Goal: Task Accomplishment & Management: Complete application form

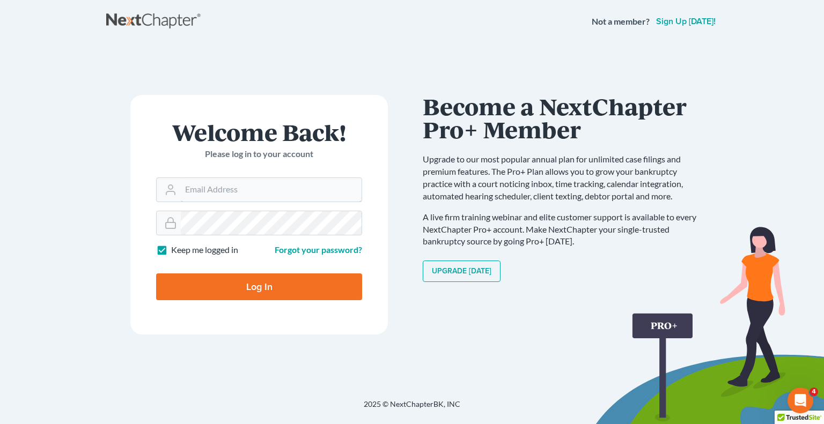
type input "khusain@kphlaw.com"
click at [261, 289] on input "Log In" at bounding box center [259, 287] width 206 height 27
type input "Thinking..."
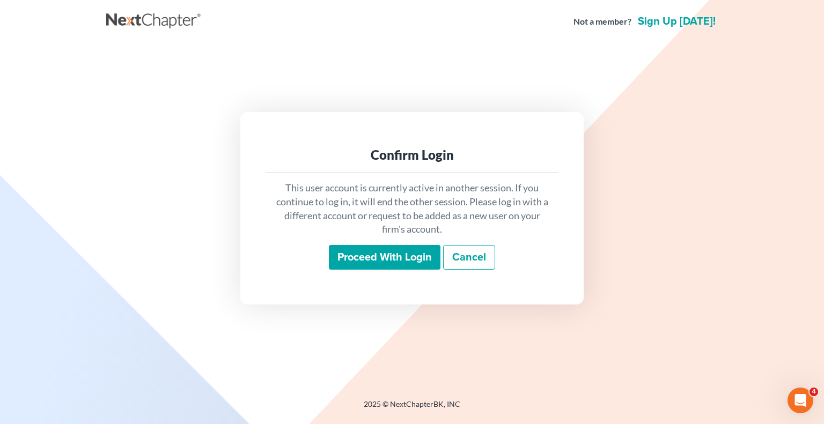
click at [408, 261] on input "Proceed with login" at bounding box center [385, 257] width 112 height 25
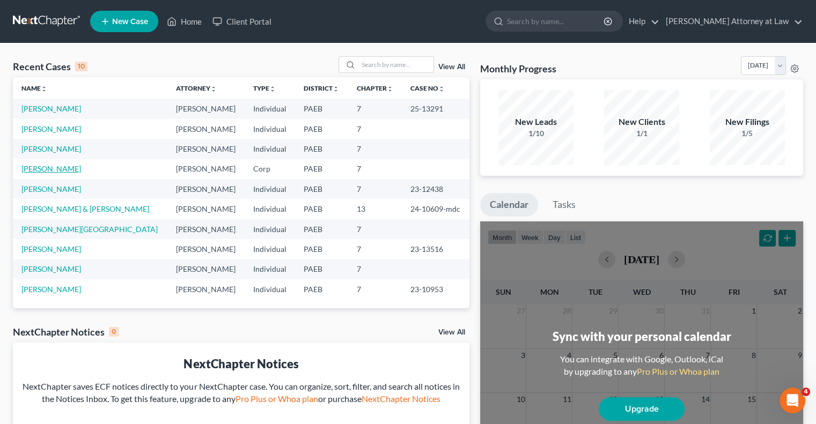
click at [45, 172] on link "[PERSON_NAME]" at bounding box center [51, 168] width 60 height 9
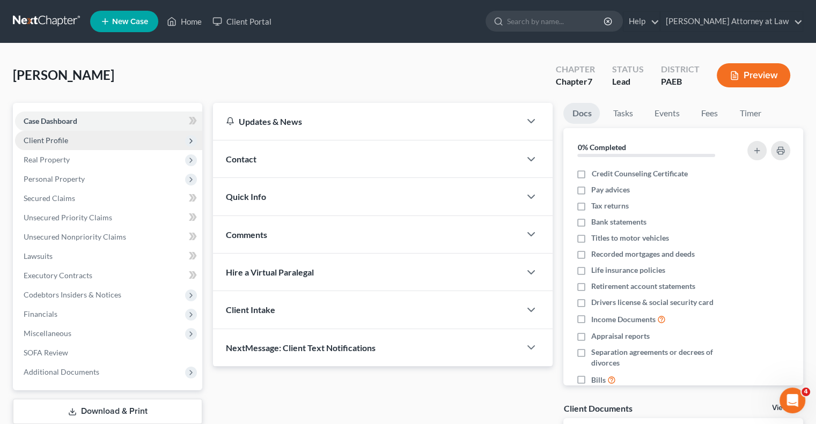
click at [53, 138] on span "Client Profile" at bounding box center [46, 140] width 45 height 9
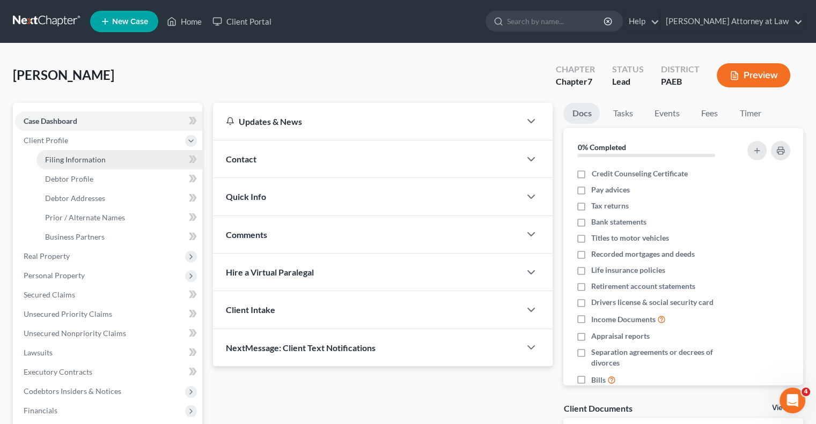
click at [75, 156] on span "Filing Information" at bounding box center [75, 159] width 61 height 9
select select "3"
select select "1"
select select "0"
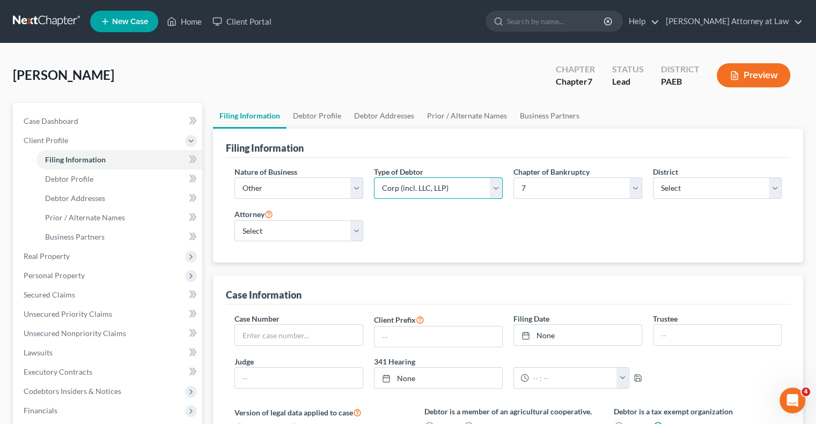
click at [493, 188] on select "Select Partnership Corp (incl. LLC, LLP) Other" at bounding box center [438, 188] width 129 height 21
click at [571, 225] on div "Nature of Business Select Clearing Bank Commodity Broker Health Care Business O…" at bounding box center [508, 208] width 558 height 84
click at [360, 188] on select "Select Clearing Bank Commodity Broker Health Care Business Other Railroad Singl…" at bounding box center [298, 188] width 129 height 21
click at [497, 215] on div "Nature of Business Select Clearing Bank Commodity Broker Health Care Business O…" at bounding box center [508, 208] width 558 height 84
click at [497, 188] on select "Select Partnership Corp (incl. LLC, LLP) Other" at bounding box center [438, 188] width 129 height 21
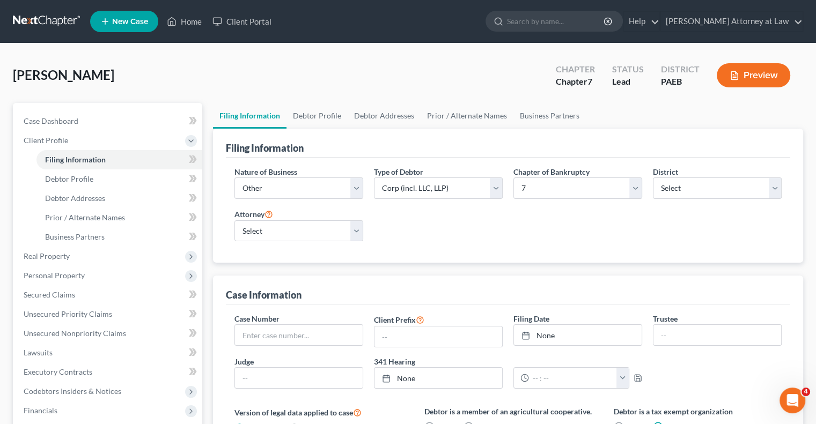
click at [560, 246] on div "Nature of Business Select Clearing Bank Commodity Broker Health Care Business O…" at bounding box center [508, 208] width 558 height 84
click at [309, 116] on link "Debtor Profile" at bounding box center [316, 116] width 61 height 26
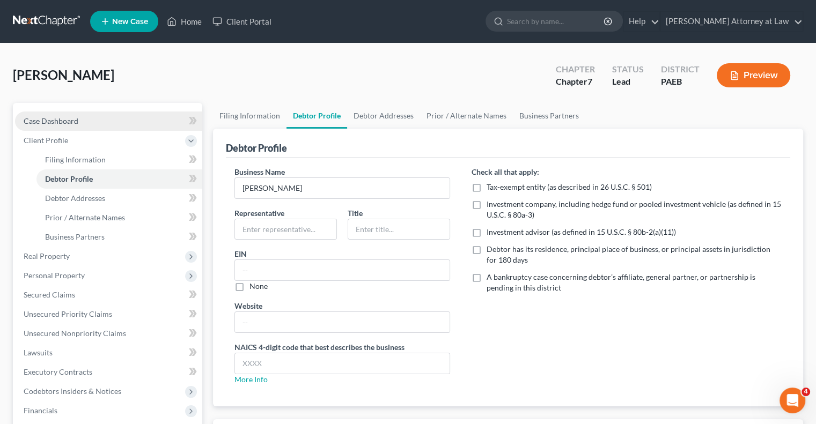
click at [83, 124] on link "Case Dashboard" at bounding box center [108, 121] width 187 height 19
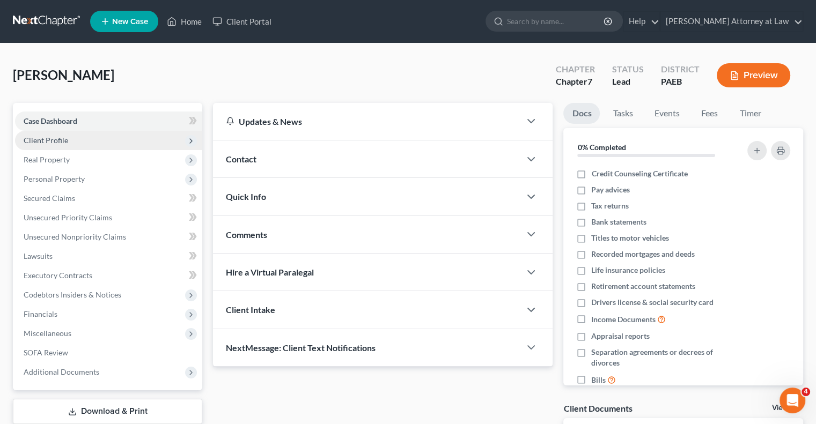
click at [98, 143] on span "Client Profile" at bounding box center [108, 140] width 187 height 19
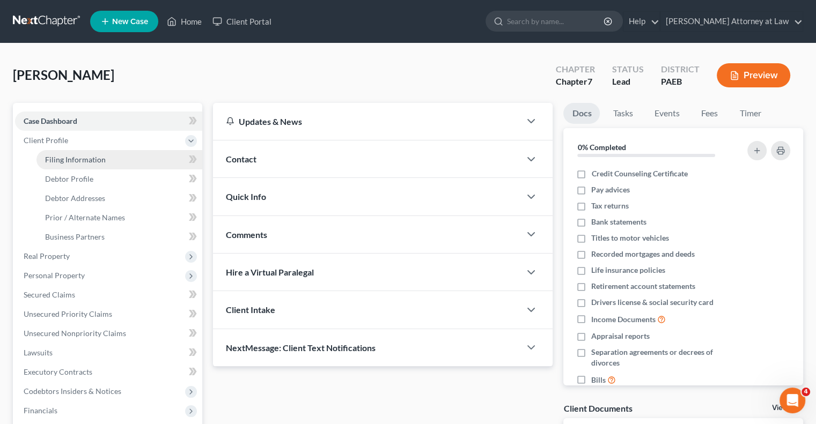
click at [105, 161] on link "Filing Information" at bounding box center [119, 159] width 166 height 19
select select "3"
select select "1"
select select "0"
select select "67"
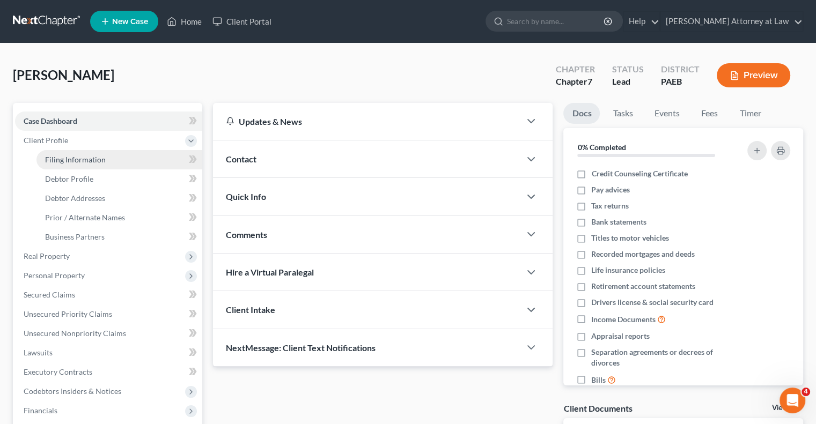
select select "0"
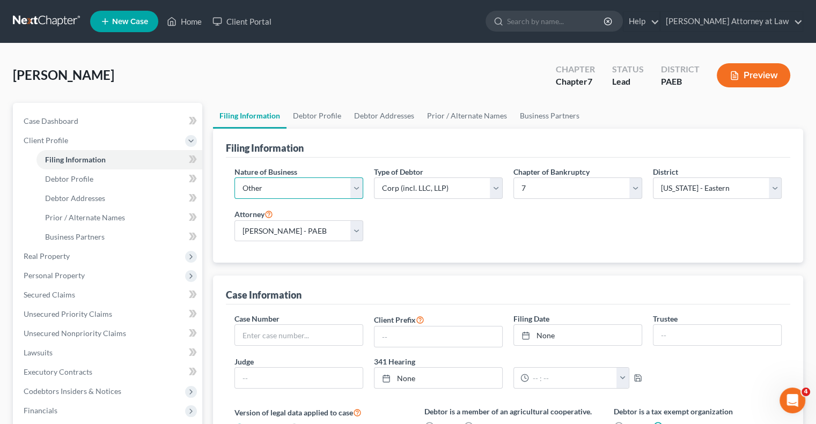
click at [357, 192] on select "Select Clearing Bank Commodity Broker Health Care Business Other Railroad Singl…" at bounding box center [298, 188] width 129 height 21
click at [496, 187] on select "Select Partnership Corp (incl. LLC, LLP) Other" at bounding box center [438, 188] width 129 height 21
select select "2"
click at [374, 178] on select "Select Partnership Corp (incl. LLC, LLP) Other" at bounding box center [438, 188] width 129 height 21
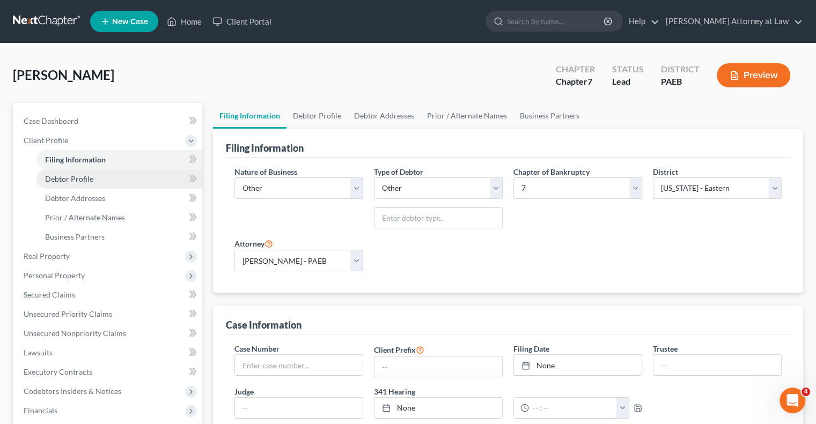
click at [88, 181] on span "Debtor Profile" at bounding box center [69, 178] width 48 height 9
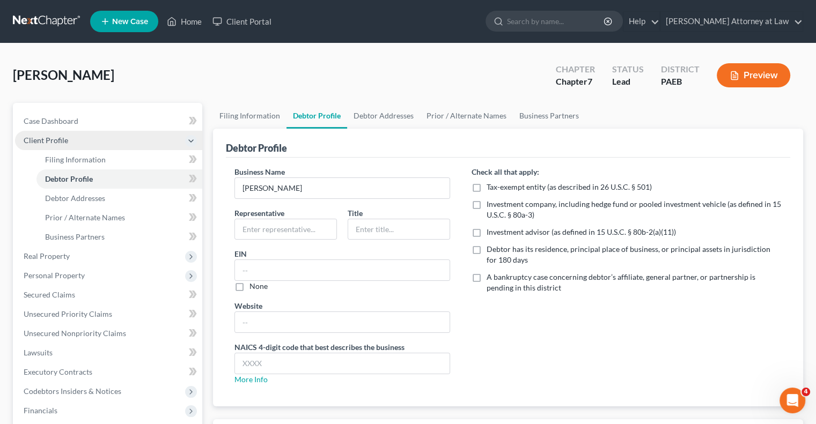
click at [54, 142] on span "Client Profile" at bounding box center [46, 140] width 45 height 9
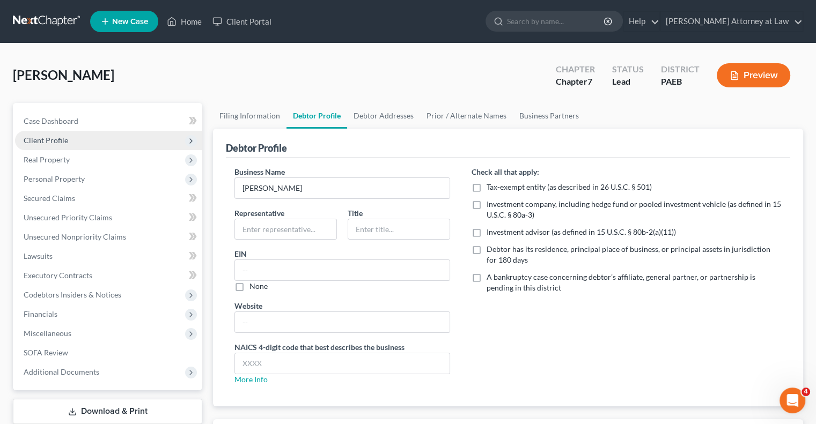
click at [54, 142] on span "Client Profile" at bounding box center [46, 140] width 45 height 9
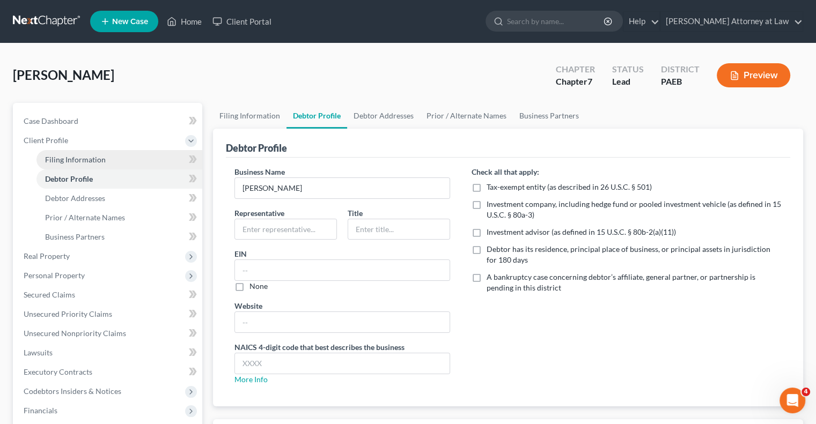
click at [71, 166] on link "Filing Information" at bounding box center [119, 159] width 166 height 19
select select "3"
select select "2"
select select "0"
select select "67"
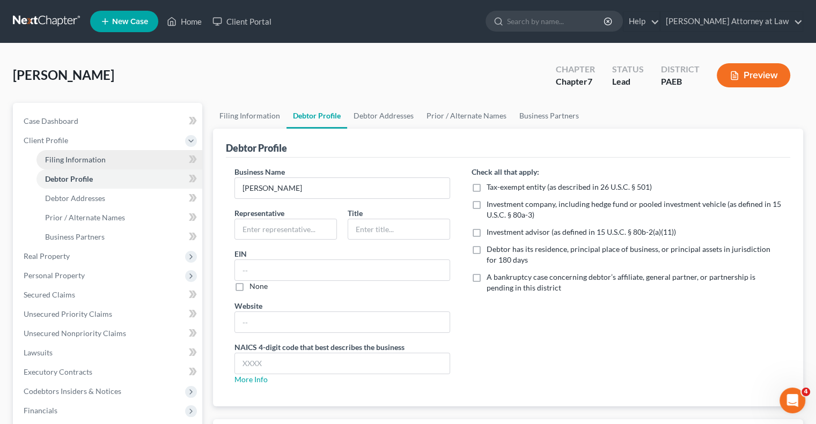
select select "0"
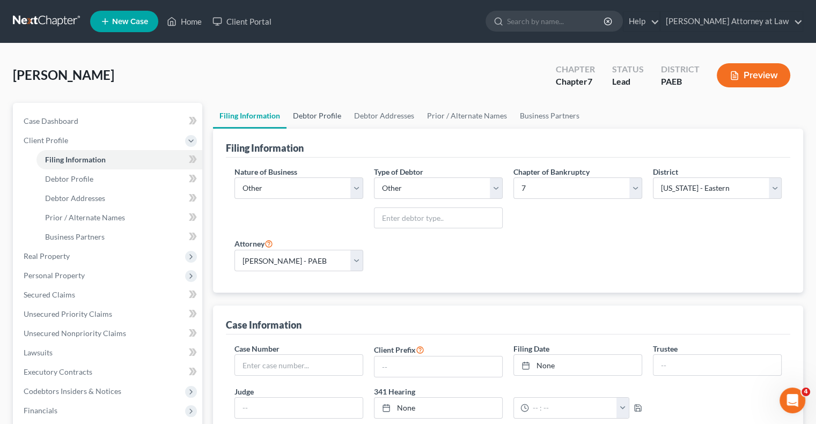
click at [332, 119] on link "Debtor Profile" at bounding box center [316, 116] width 61 height 26
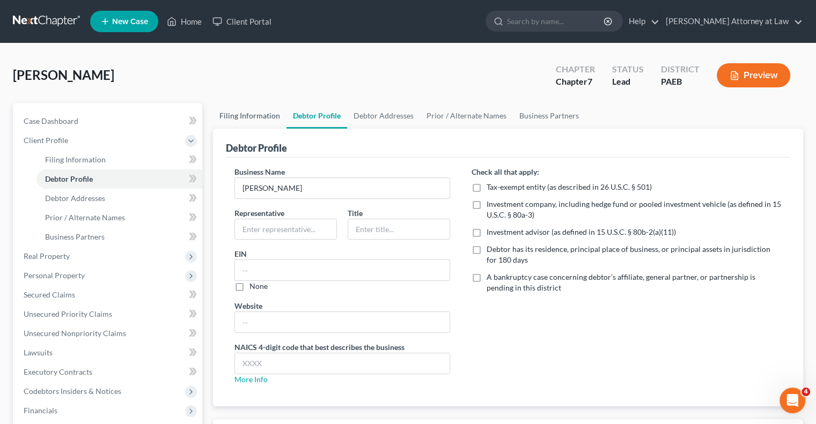
click at [250, 116] on link "Filing Information" at bounding box center [249, 116] width 73 height 26
select select "3"
select select "2"
select select "0"
select select "67"
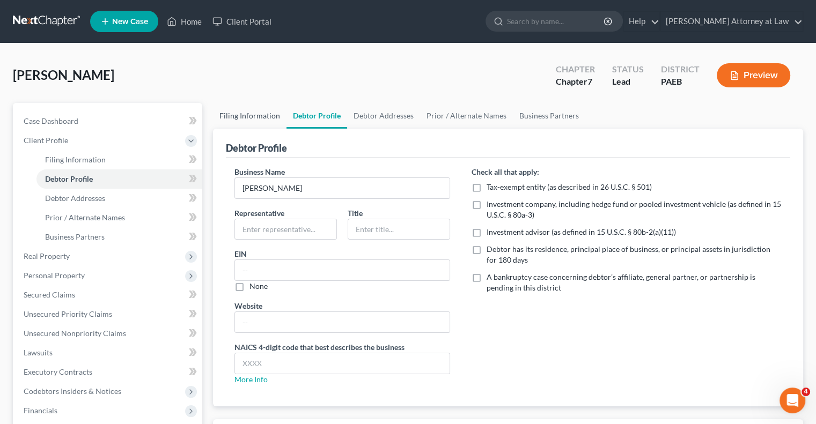
select select "0"
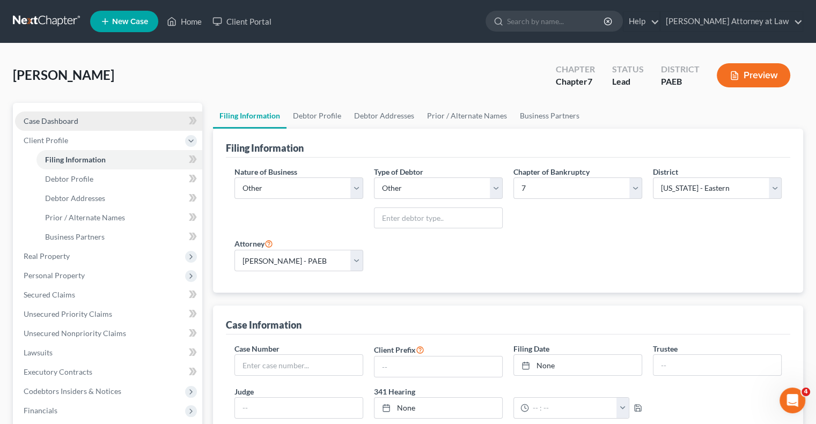
click at [58, 123] on span "Case Dashboard" at bounding box center [51, 120] width 55 height 9
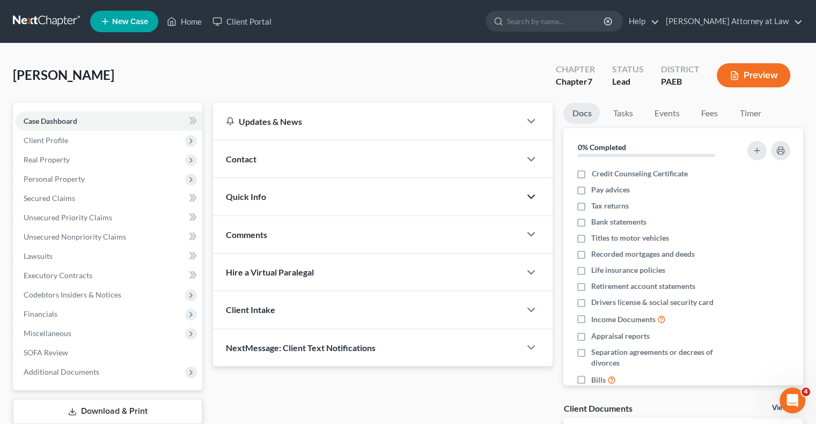
click at [529, 197] on icon "button" at bounding box center [530, 196] width 13 height 13
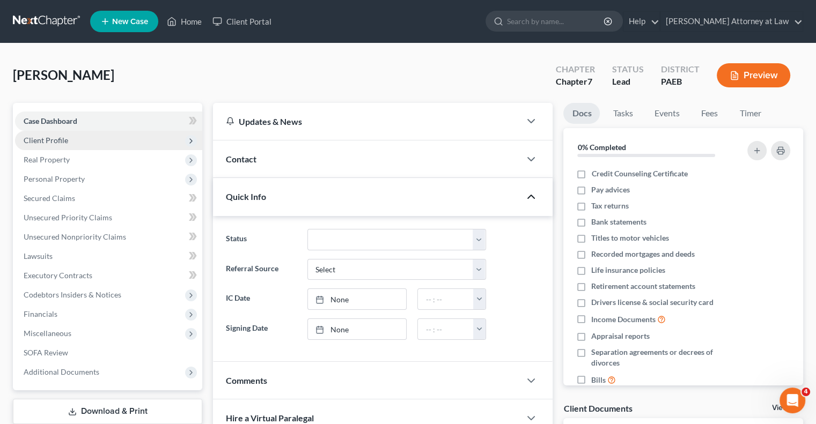
click at [53, 142] on span "Client Profile" at bounding box center [46, 140] width 45 height 9
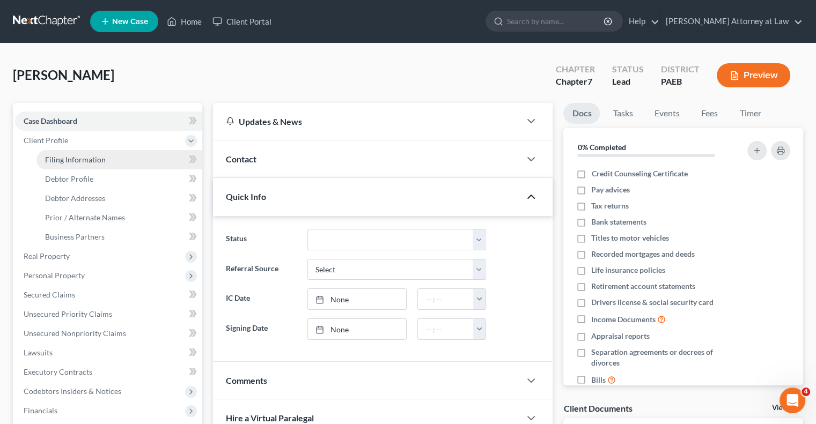
click at [130, 162] on link "Filing Information" at bounding box center [119, 159] width 166 height 19
select select "3"
select select "2"
select select "0"
select select "67"
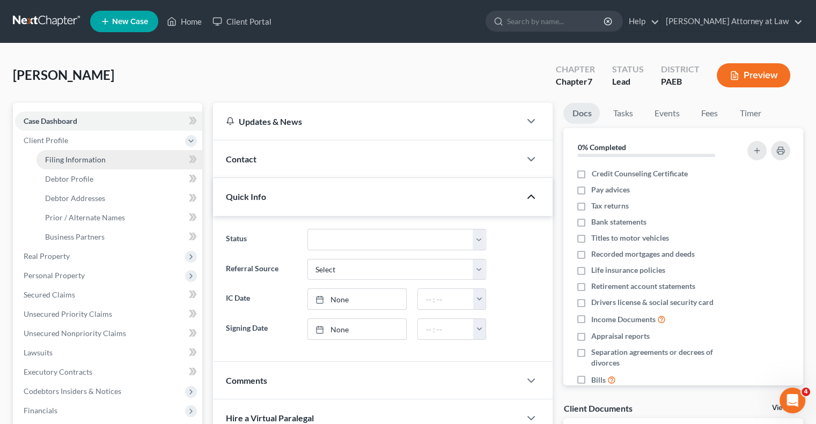
select select "0"
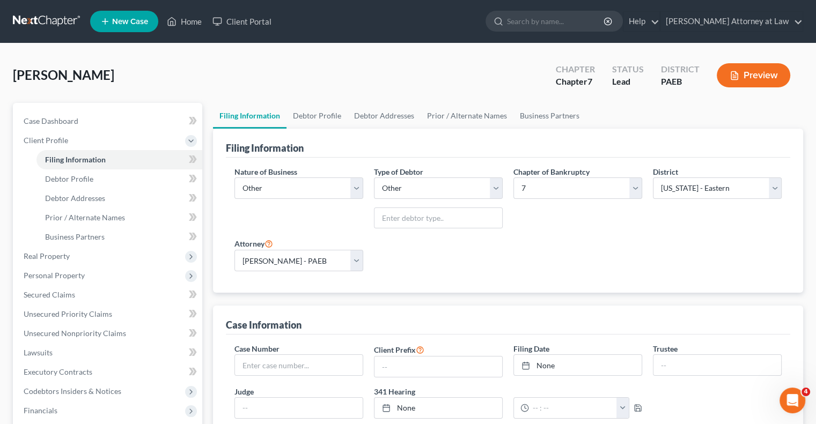
click at [753, 81] on button "Preview" at bounding box center [752, 75] width 73 height 24
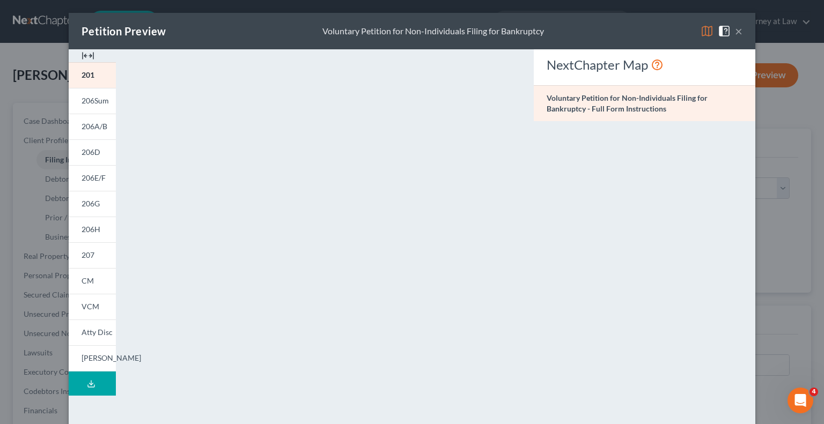
click at [735, 31] on button "×" at bounding box center [739, 31] width 8 height 13
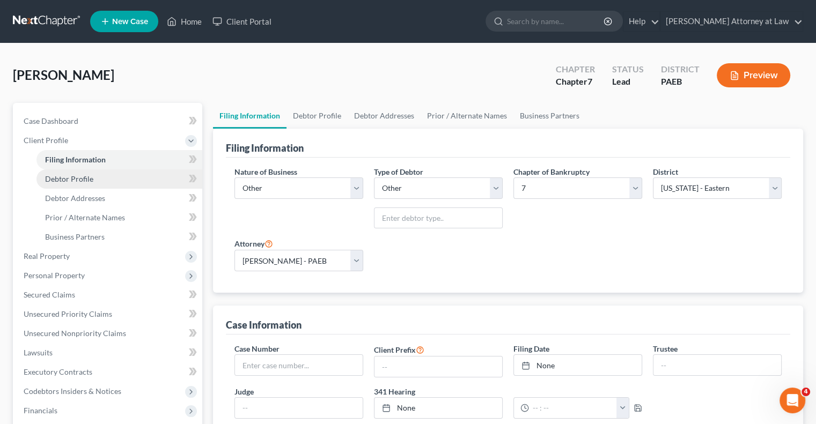
click at [121, 184] on link "Debtor Profile" at bounding box center [119, 178] width 166 height 19
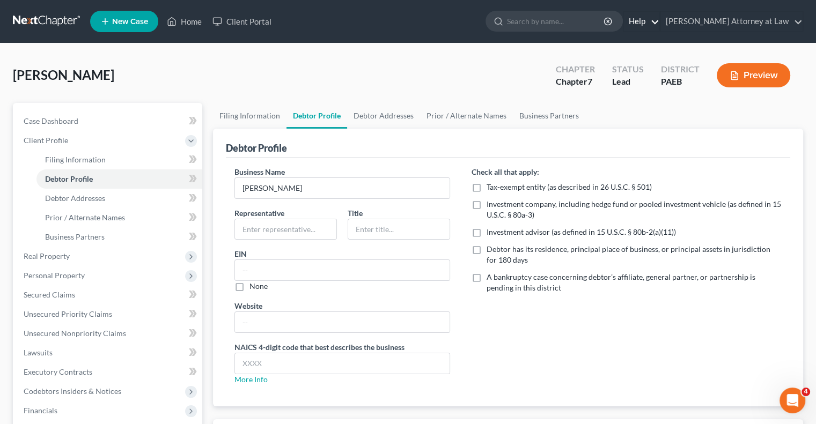
click at [659, 20] on link "Help" at bounding box center [641, 21] width 36 height 19
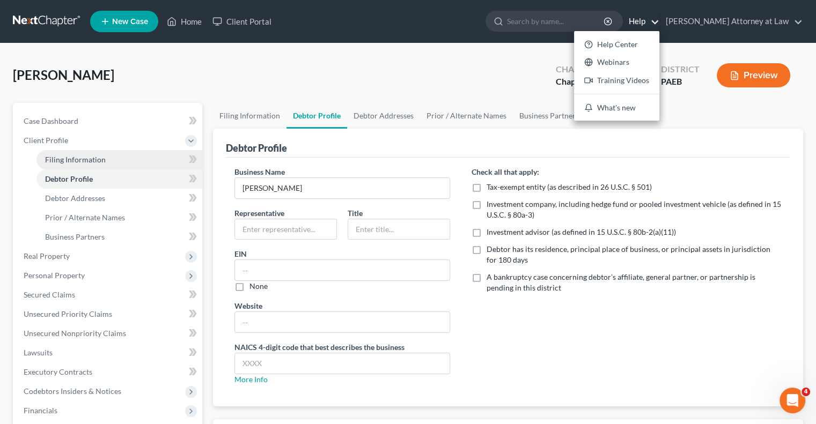
click at [71, 163] on span "Filing Information" at bounding box center [75, 159] width 61 height 9
select select "3"
select select "2"
select select "0"
select select "67"
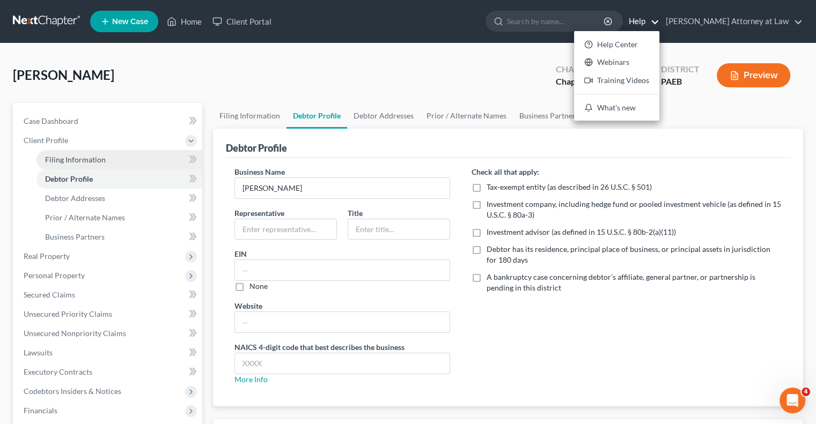
select select "0"
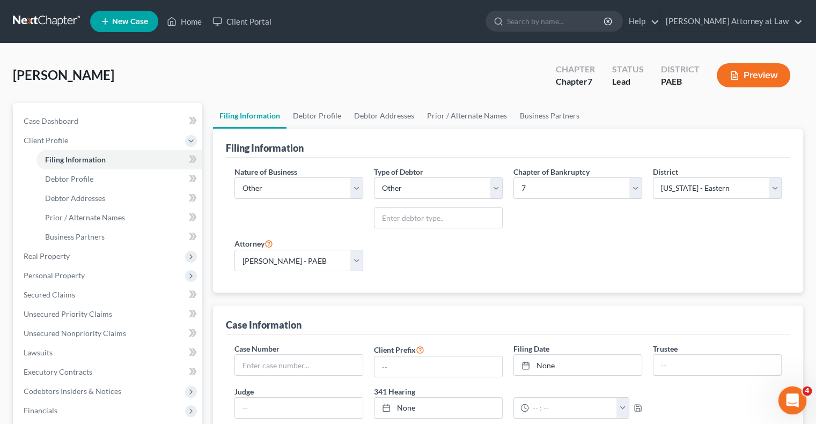
click at [788, 400] on icon "Open Intercom Messenger" at bounding box center [791, 399] width 18 height 18
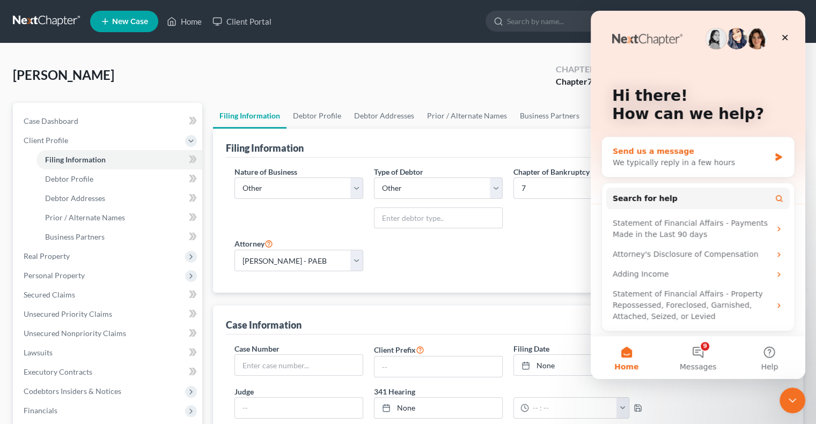
click at [638, 163] on div "We typically reply in a few hours" at bounding box center [690, 162] width 157 height 11
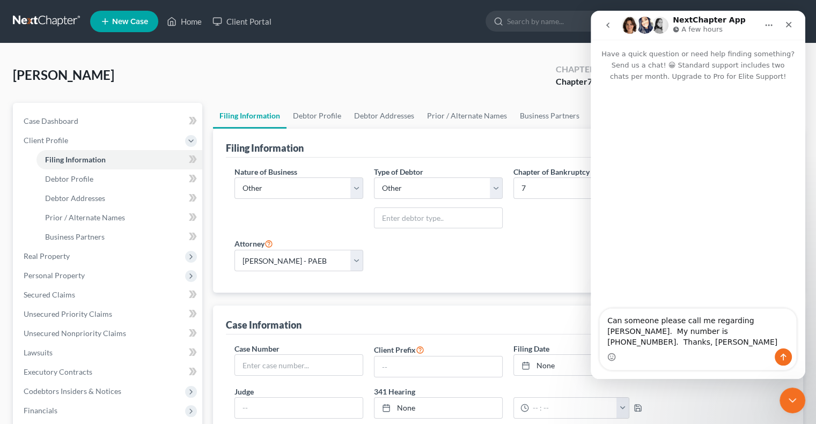
type textarea "Can someone please call me regarding [PERSON_NAME]. My number is [PHONE_NUMBER]…"
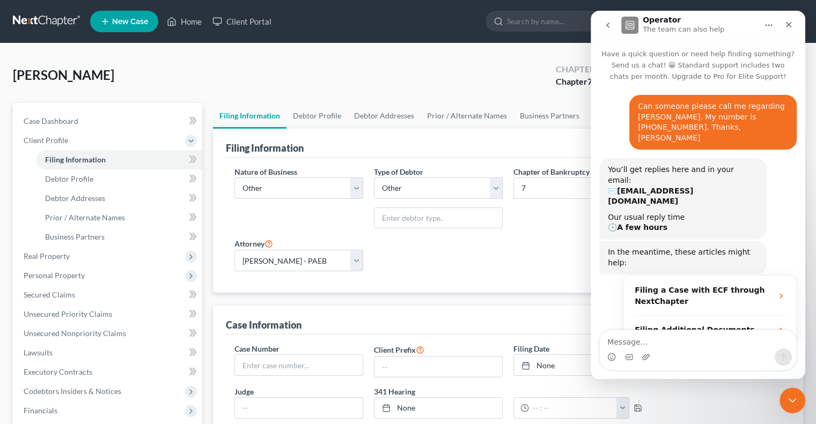
scroll to position [39, 0]
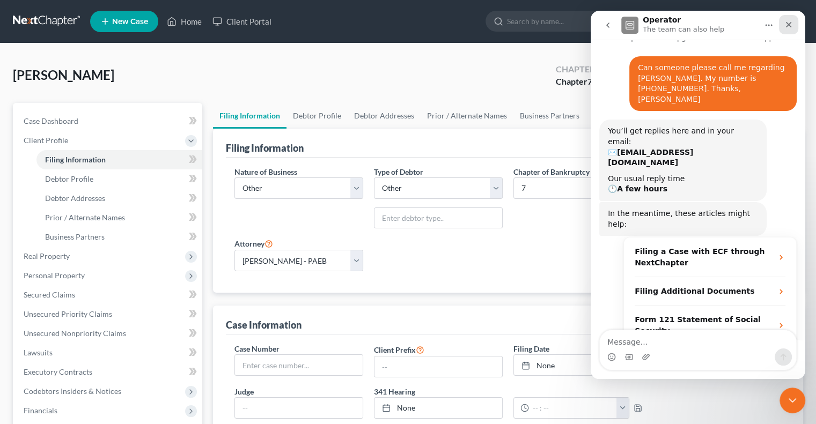
click at [787, 22] on icon "Close" at bounding box center [788, 24] width 9 height 9
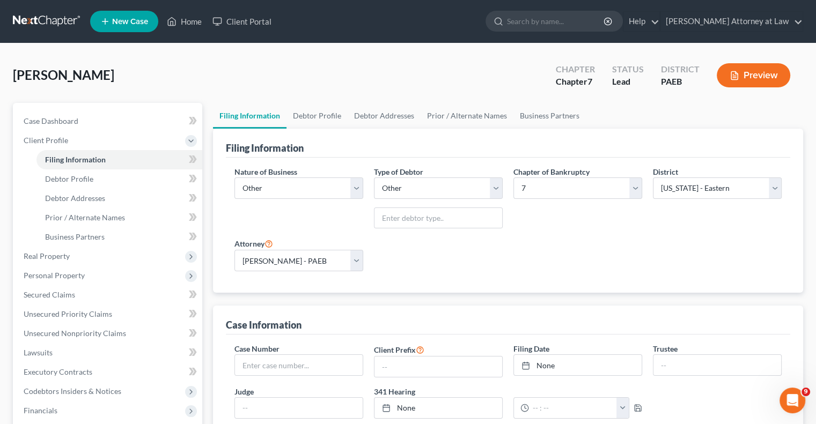
scroll to position [2, 0]
click at [659, 24] on link "Help" at bounding box center [641, 21] width 36 height 19
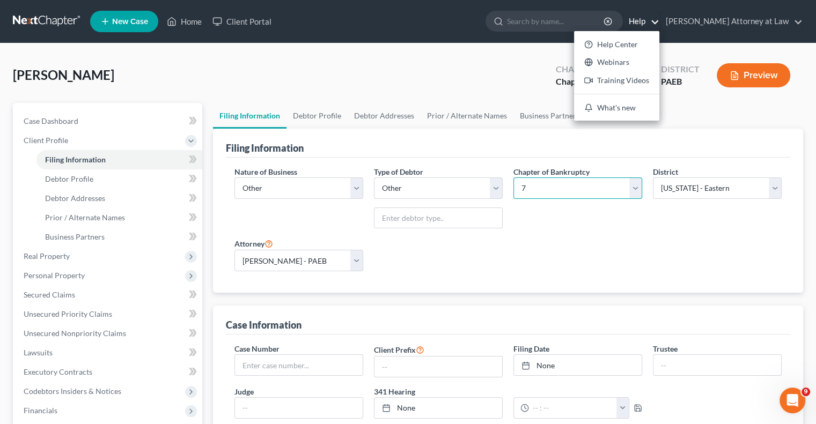
click at [634, 188] on select "Select 7 11 12" at bounding box center [577, 188] width 129 height 21
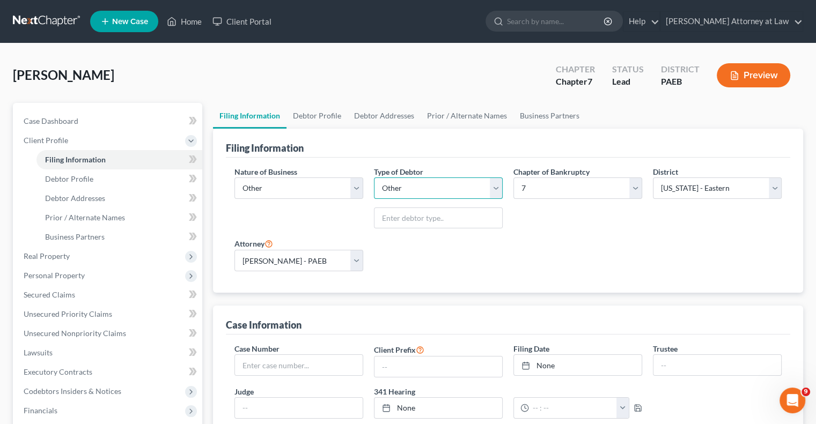
click at [494, 186] on select "Select Partnership Corp (incl. LLC, LLP) Other" at bounding box center [438, 188] width 129 height 21
click at [357, 187] on select "Select Clearing Bank Commodity Broker Health Care Business Other Railroad Singl…" at bounding box center [298, 188] width 129 height 21
click at [580, 254] on div "Nature of Business Select Clearing Bank Commodity Broker Health Care Business O…" at bounding box center [508, 223] width 558 height 114
click at [330, 114] on link "Debtor Profile" at bounding box center [316, 116] width 61 height 26
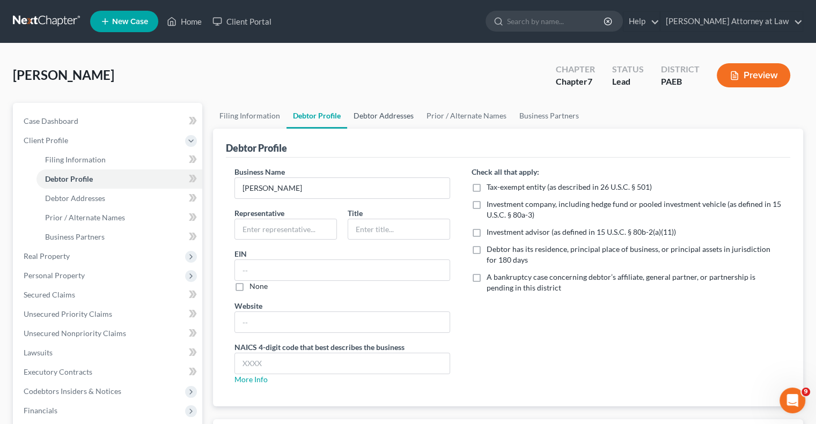
click at [388, 114] on link "Debtor Addresses" at bounding box center [383, 116] width 73 height 26
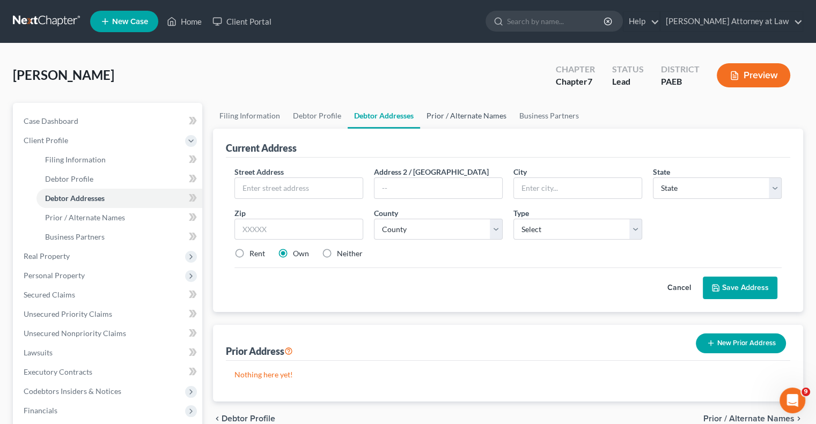
click at [470, 112] on link "Prior / Alternate Names" at bounding box center [466, 116] width 93 height 26
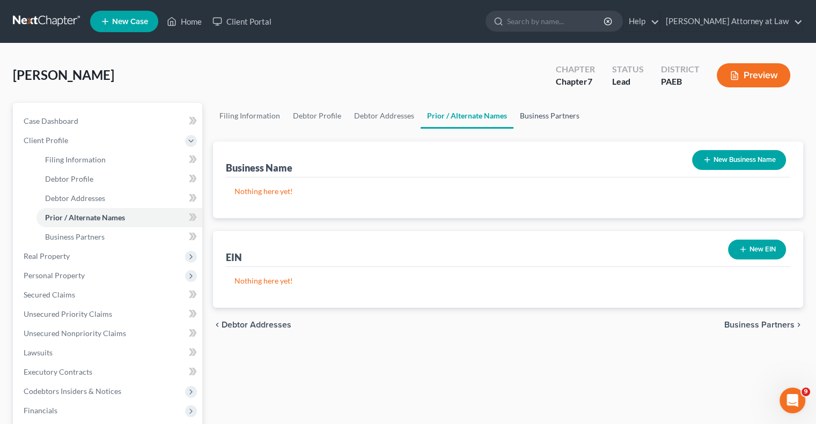
click at [540, 119] on link "Business Partners" at bounding box center [549, 116] width 72 height 26
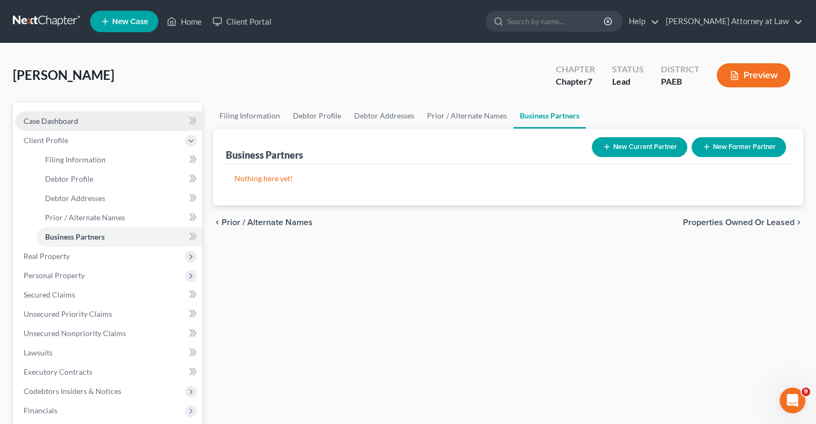
click at [70, 124] on span "Case Dashboard" at bounding box center [51, 120] width 55 height 9
select select "10"
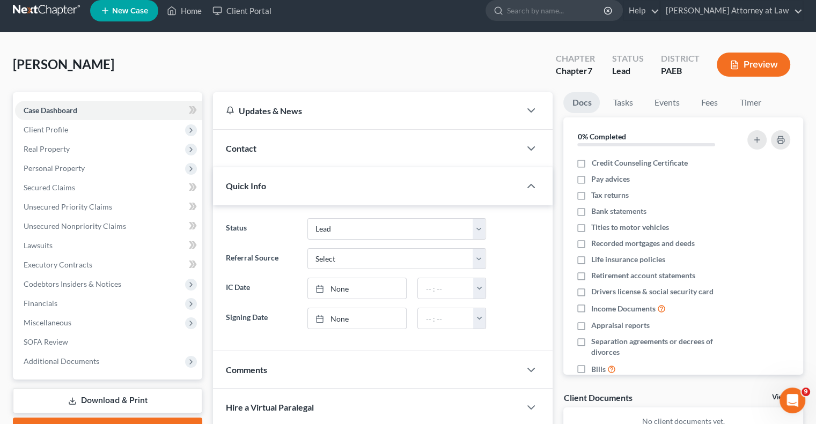
scroll to position [11, 0]
click at [526, 181] on icon "button" at bounding box center [530, 186] width 13 height 13
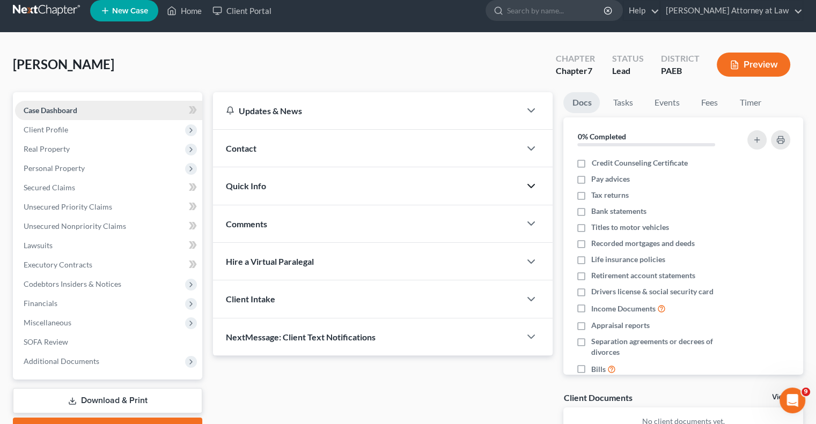
click at [157, 107] on link "Case Dashboard" at bounding box center [108, 110] width 187 height 19
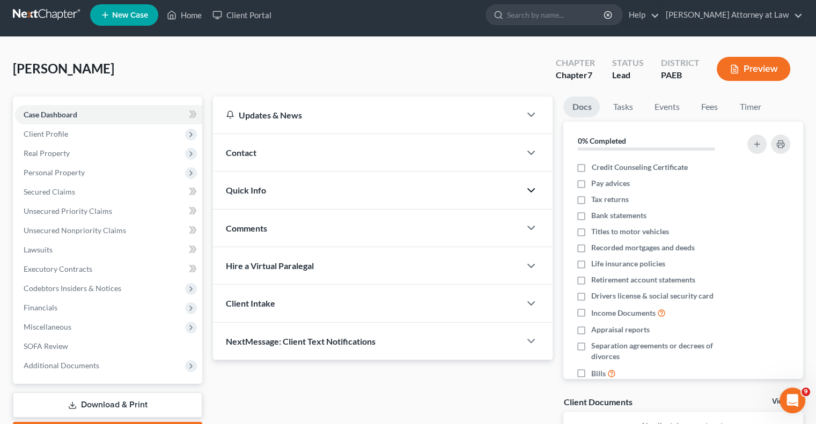
scroll to position [4, 0]
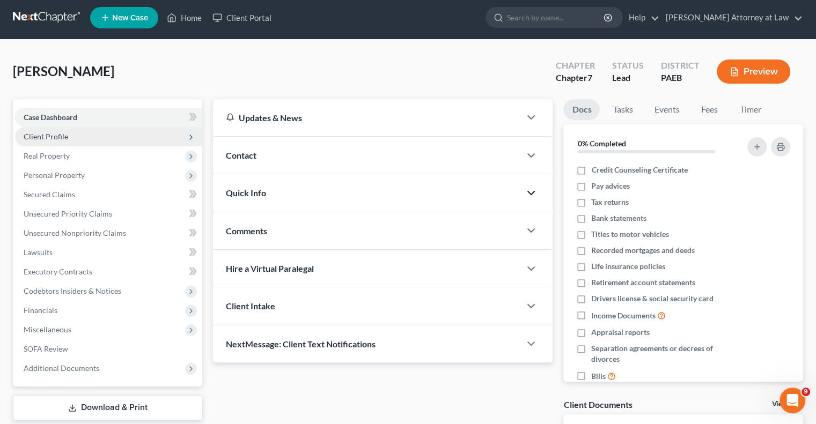
click at [51, 139] on span "Client Profile" at bounding box center [46, 136] width 45 height 9
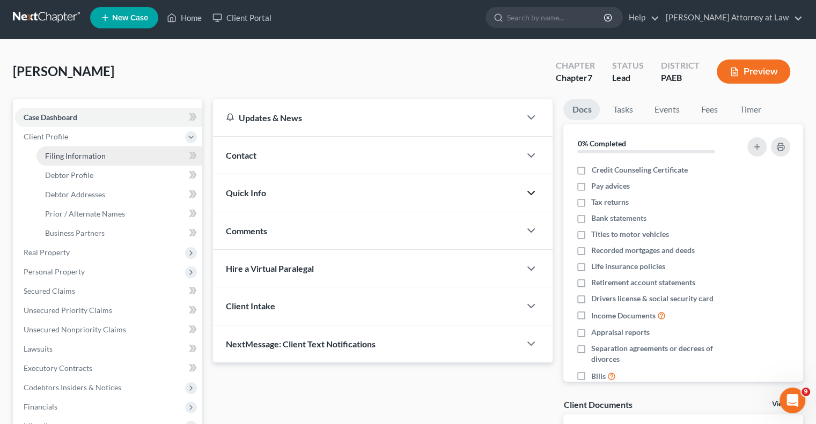
click at [71, 159] on span "Filing Information" at bounding box center [75, 155] width 61 height 9
select select "3"
select select "2"
select select "0"
select select "67"
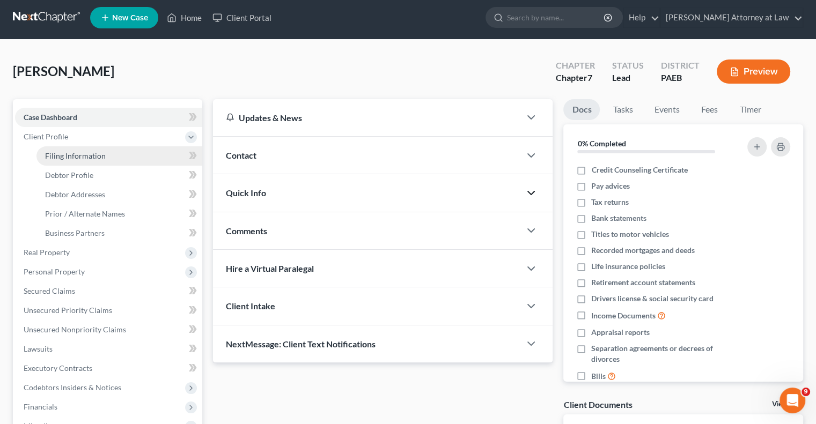
select select "0"
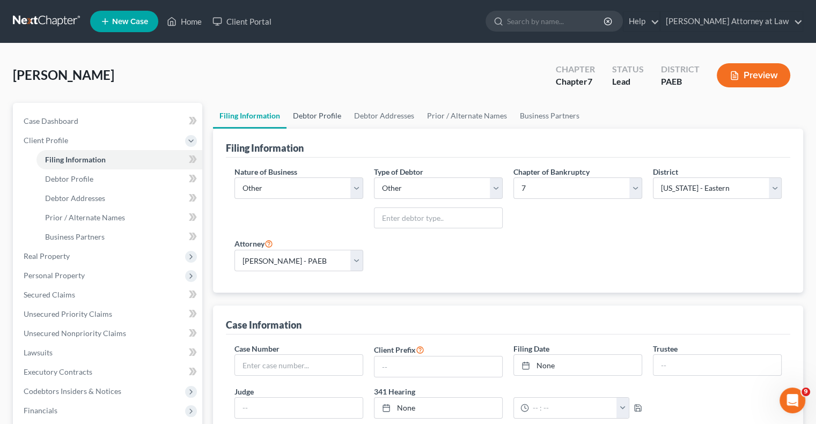
click at [327, 117] on link "Debtor Profile" at bounding box center [316, 116] width 61 height 26
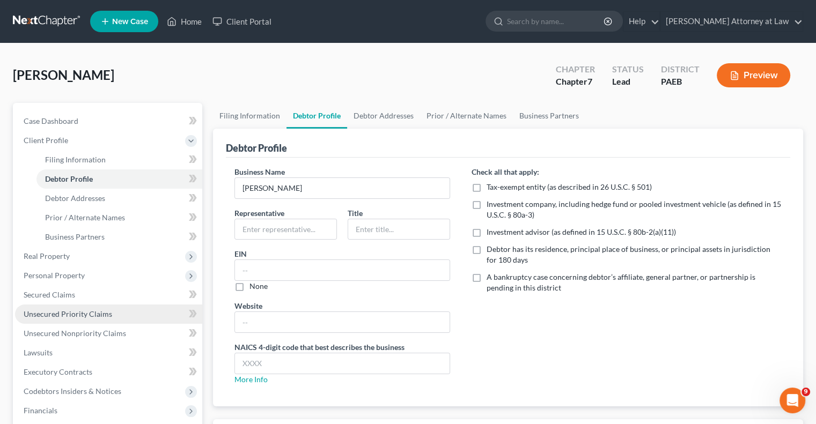
click at [99, 313] on span "Unsecured Priority Claims" at bounding box center [68, 313] width 88 height 9
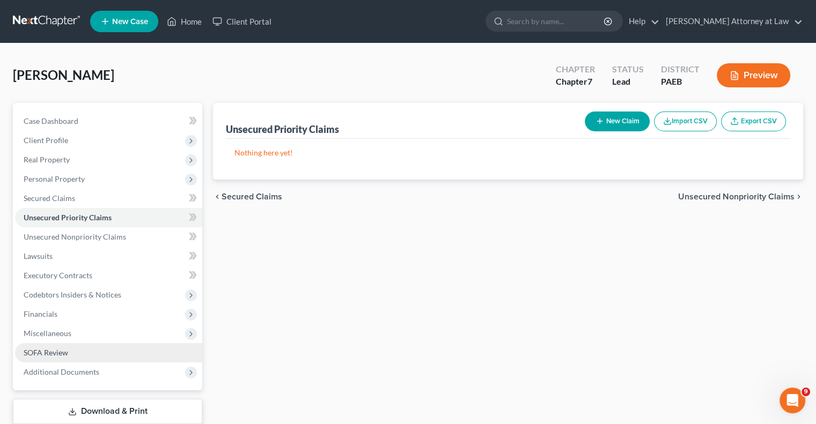
click at [83, 360] on link "SOFA Review" at bounding box center [108, 352] width 187 height 19
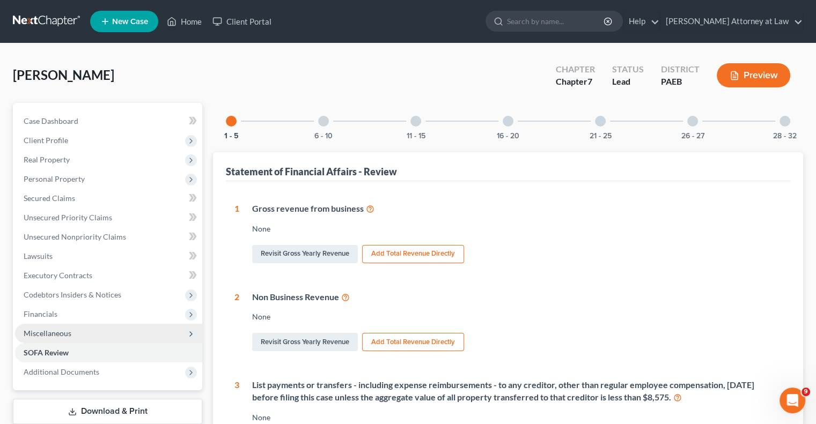
click at [77, 329] on span "Miscellaneous" at bounding box center [108, 333] width 187 height 19
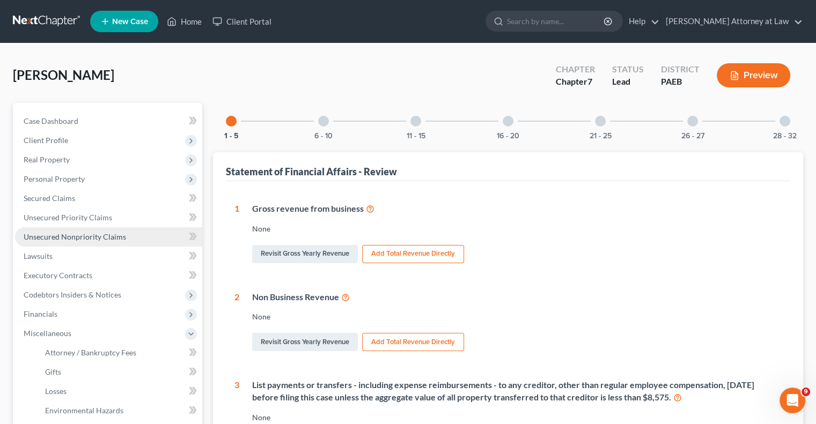
click at [88, 238] on span "Unsecured Nonpriority Claims" at bounding box center [75, 236] width 102 height 9
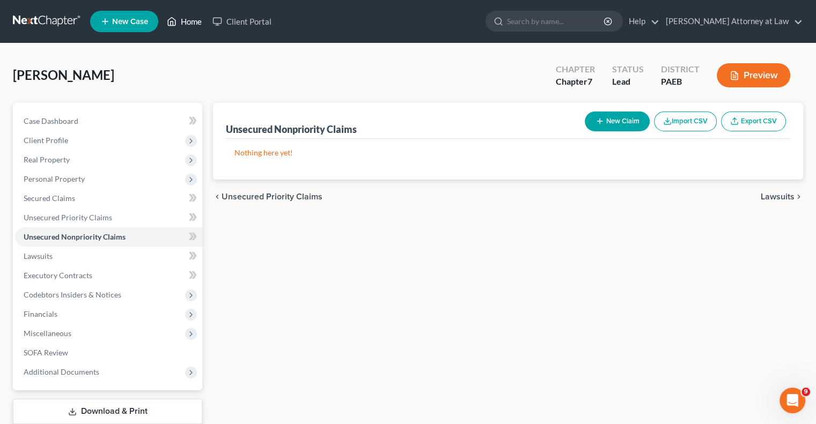
click at [192, 19] on link "Home" at bounding box center [184, 21] width 46 height 19
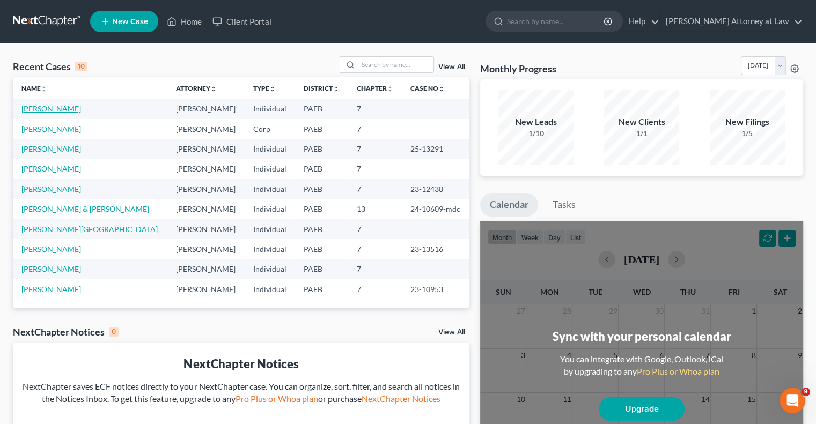
click at [53, 107] on link "[PERSON_NAME]" at bounding box center [51, 108] width 60 height 9
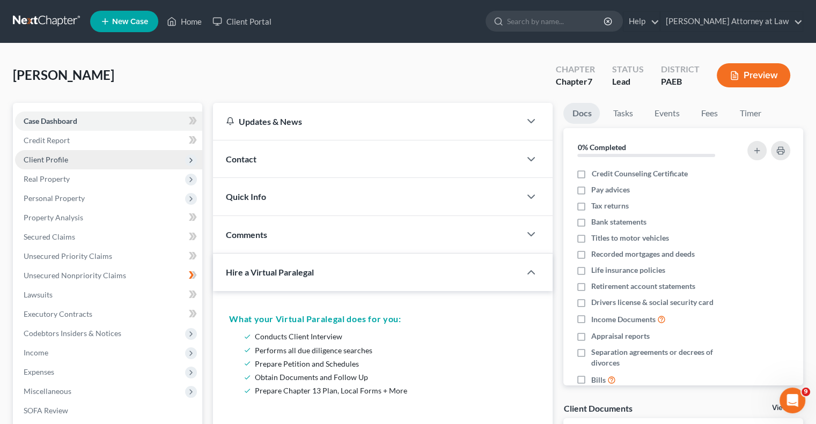
click at [51, 159] on span "Client Profile" at bounding box center [46, 159] width 45 height 9
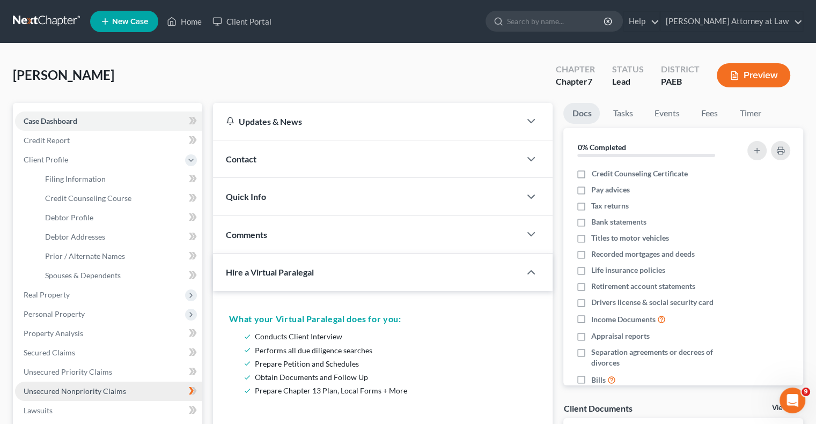
click at [56, 386] on link "Unsecured Nonpriority Claims" at bounding box center [108, 391] width 187 height 19
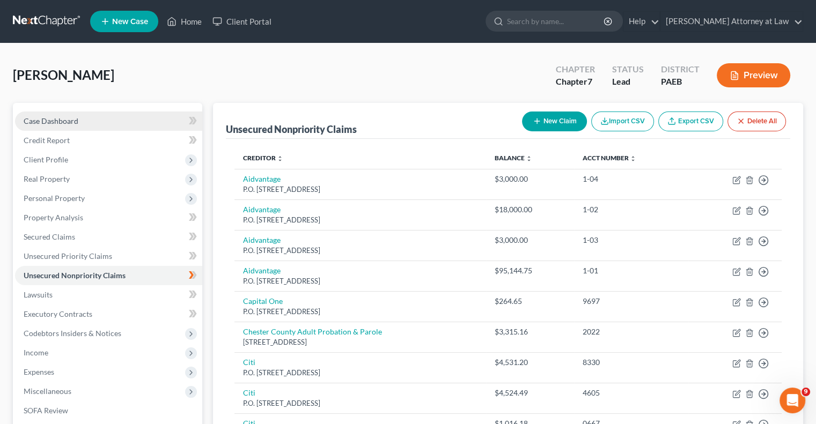
click at [56, 119] on span "Case Dashboard" at bounding box center [51, 120] width 55 height 9
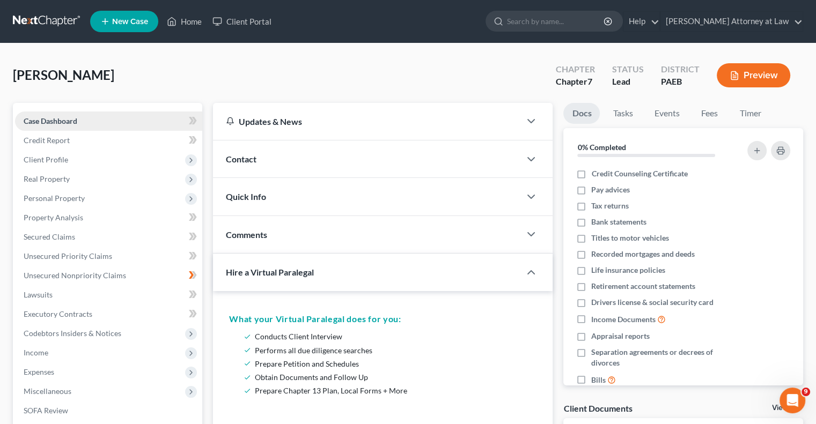
click at [121, 122] on link "Case Dashboard" at bounding box center [108, 121] width 187 height 19
click at [189, 20] on link "Home" at bounding box center [184, 21] width 46 height 19
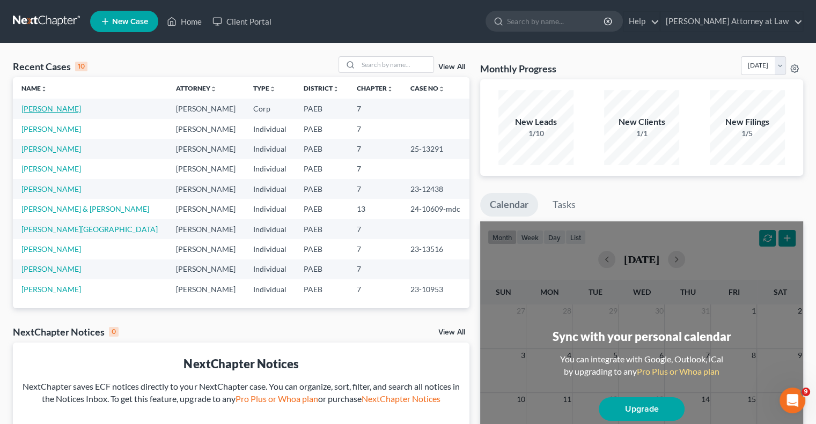
click at [63, 111] on link "[PERSON_NAME]" at bounding box center [51, 108] width 60 height 9
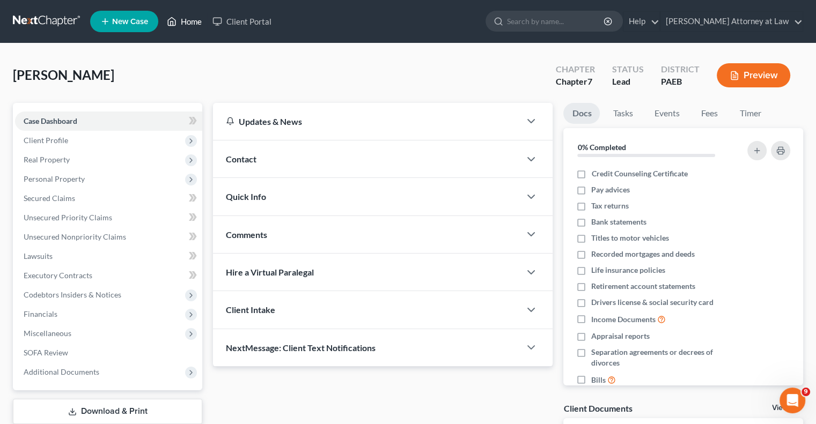
click at [193, 21] on link "Home" at bounding box center [184, 21] width 46 height 19
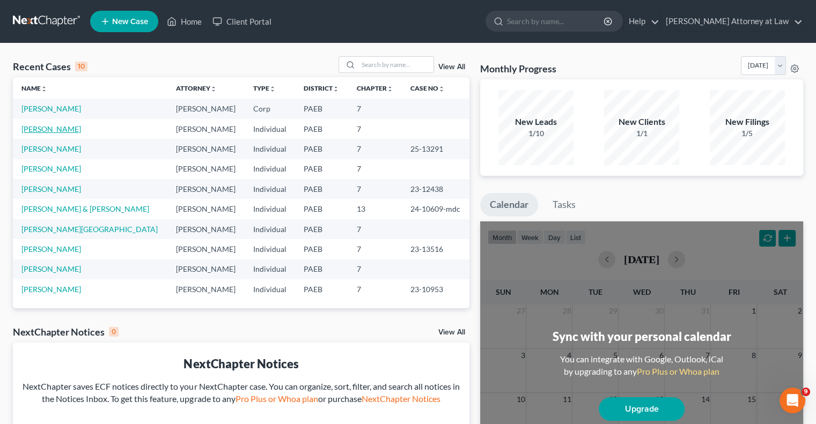
click at [56, 127] on link "[PERSON_NAME]" at bounding box center [51, 128] width 60 height 9
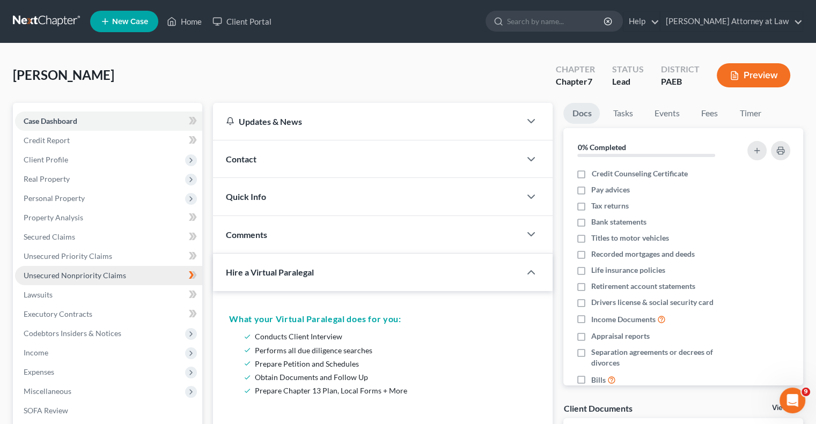
click at [86, 278] on span "Unsecured Nonpriority Claims" at bounding box center [75, 275] width 102 height 9
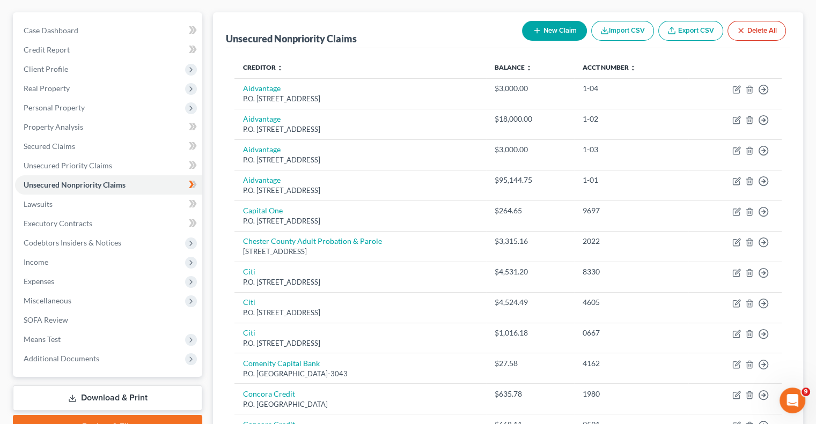
scroll to position [71, 0]
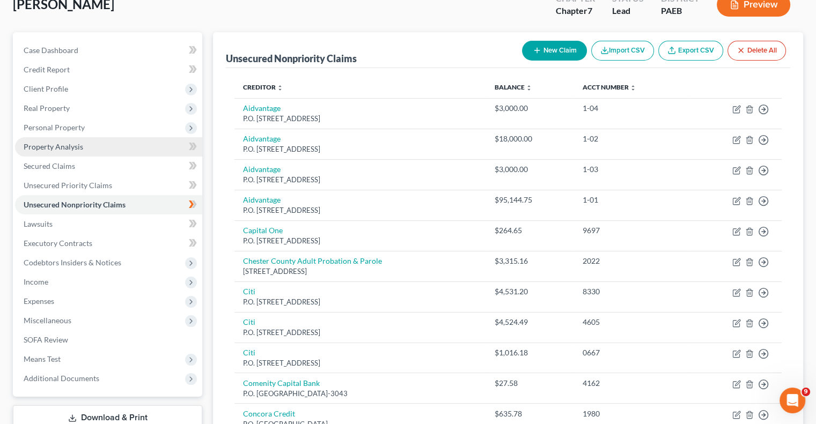
click at [68, 147] on span "Property Analysis" at bounding box center [54, 146] width 60 height 9
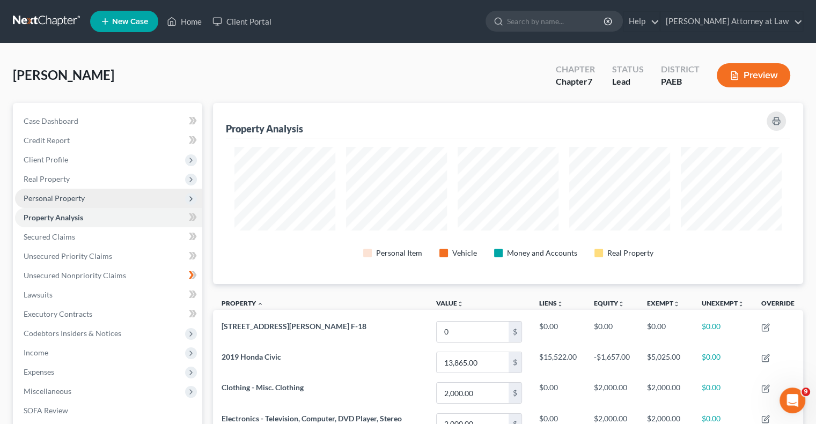
click at [55, 203] on span "Personal Property" at bounding box center [108, 198] width 187 height 19
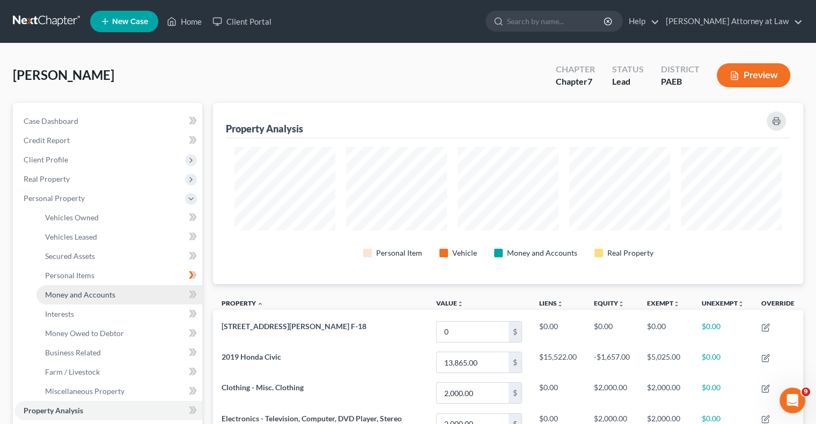
click at [71, 291] on span "Money and Accounts" at bounding box center [80, 294] width 70 height 9
